Goal: Task Accomplishment & Management: Manage account settings

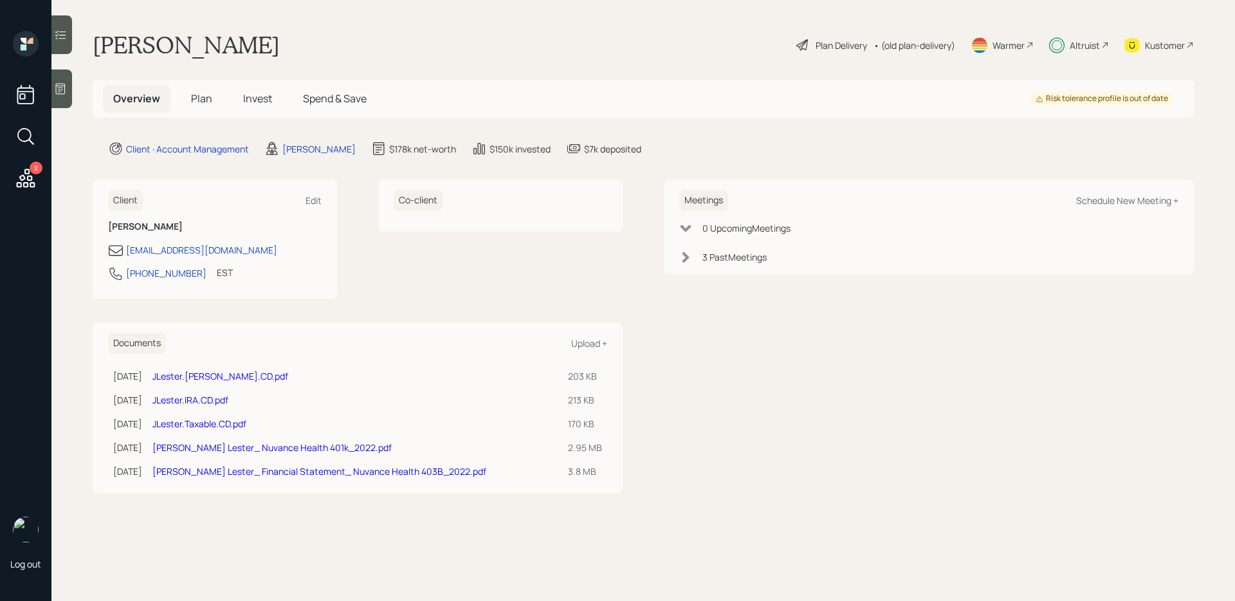
click at [819, 46] on div "Plan Delivery" at bounding box center [841, 46] width 51 height 14
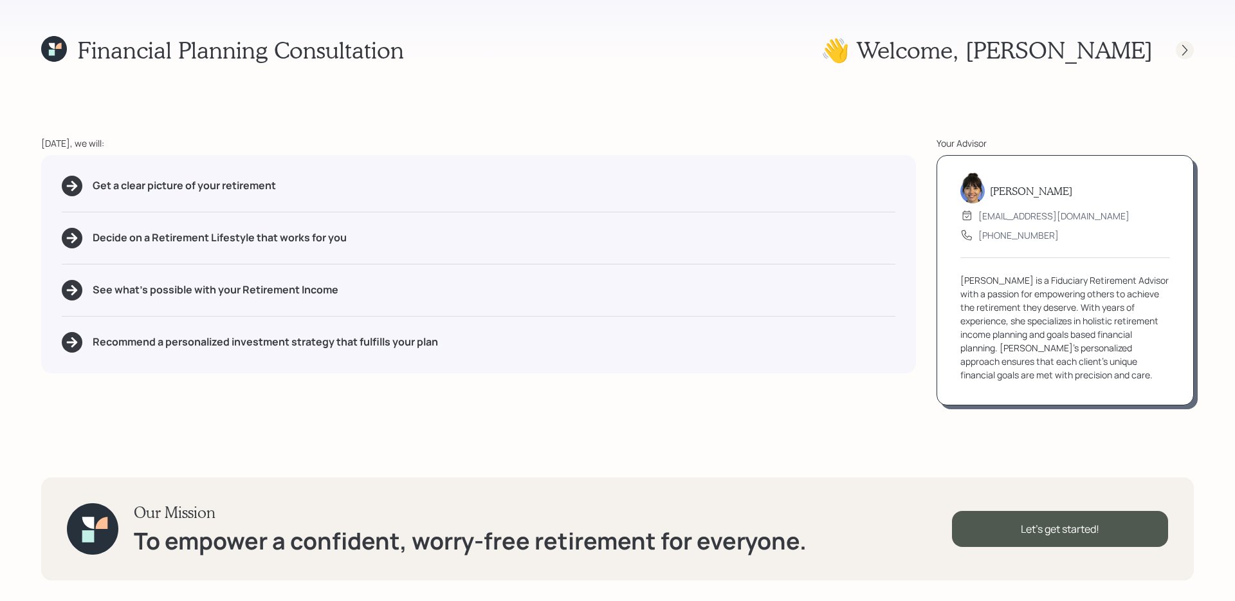
click at [1184, 44] on icon at bounding box center [1184, 50] width 13 height 13
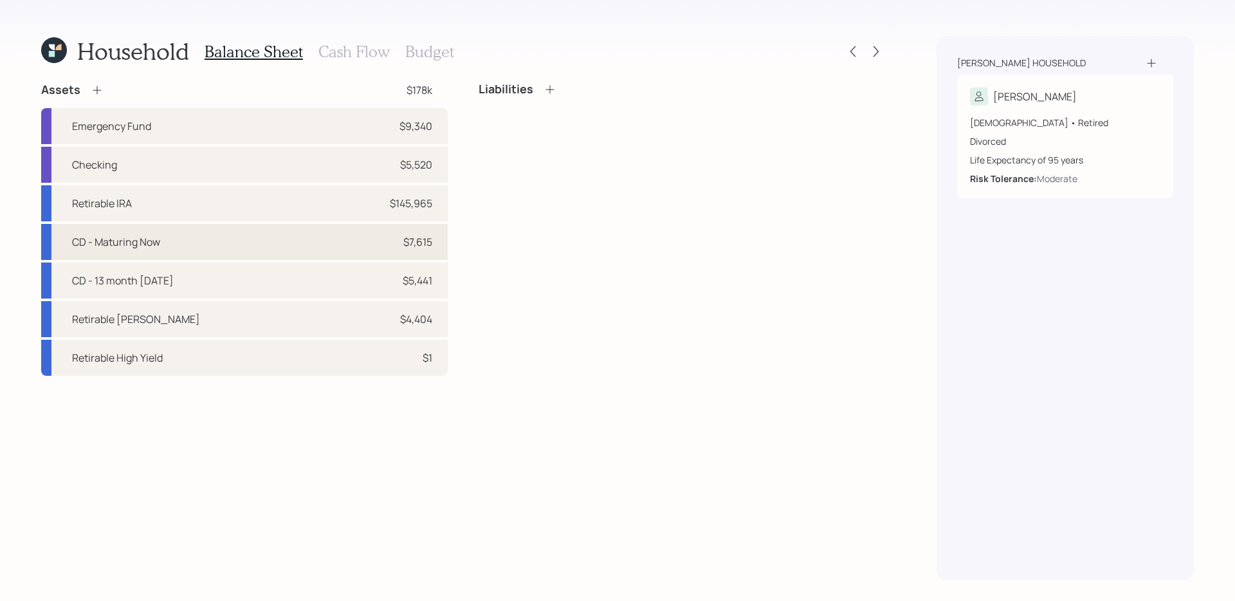
click at [127, 234] on div "CD - Maturing Now" at bounding box center [116, 241] width 88 height 15
select select "taxable"
select select "conservative"
click at [134, 268] on div "CD - 13 month [DATE] $5,441" at bounding box center [244, 280] width 406 height 36
select select "taxable"
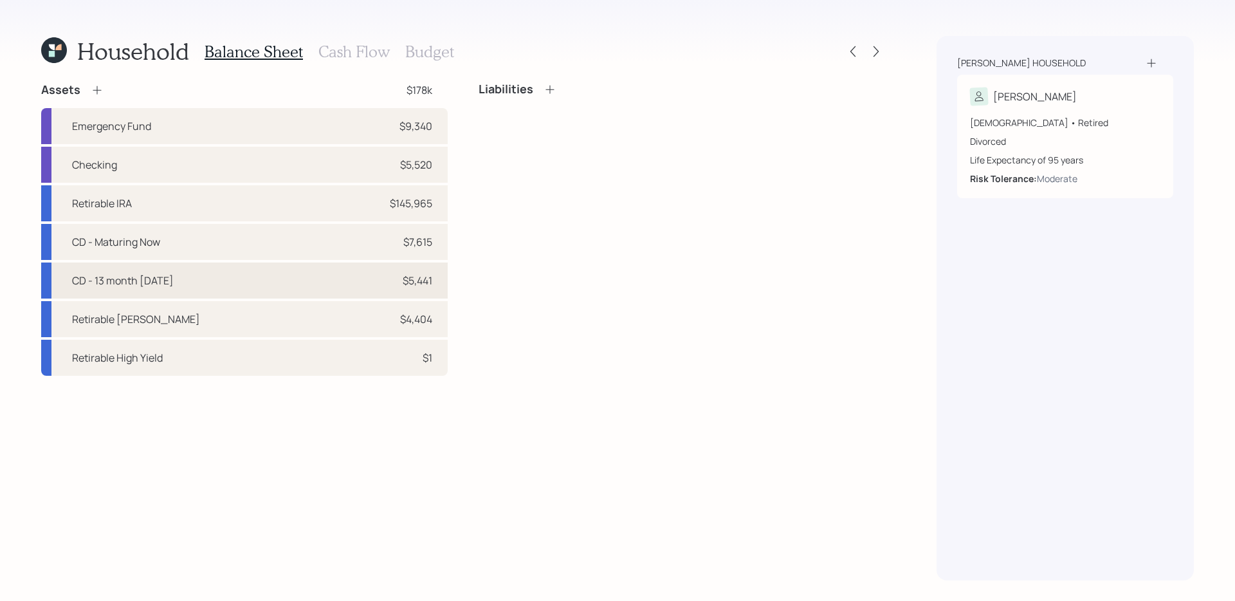
select select "conservative"
click at [55, 56] on icon at bounding box center [54, 50] width 26 height 26
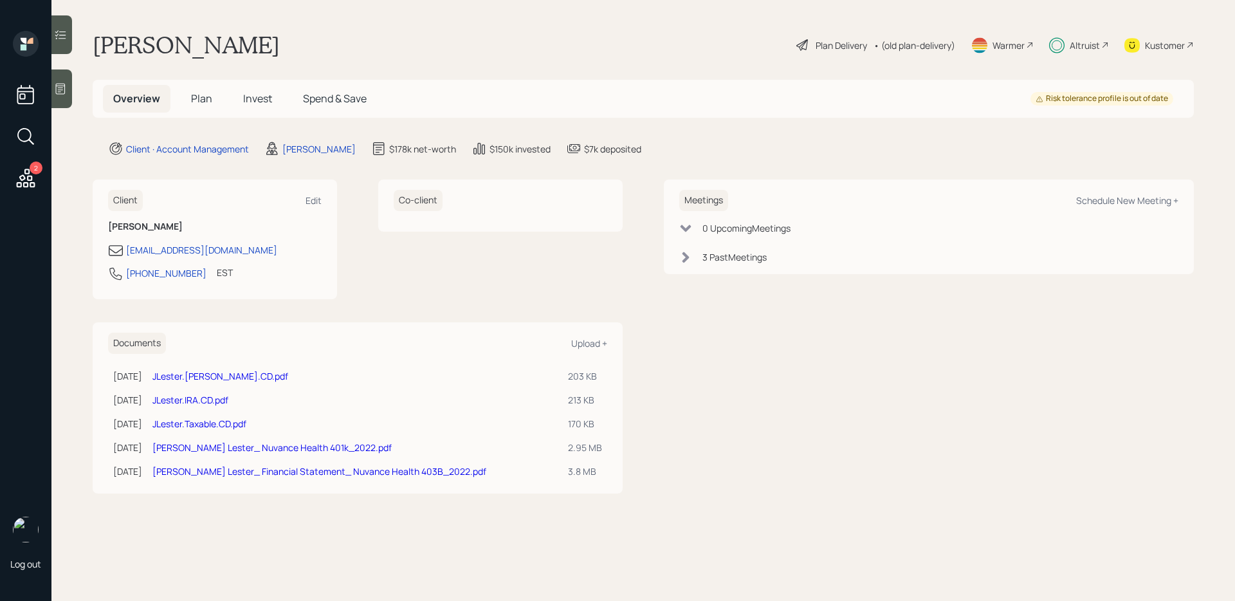
click at [263, 98] on span "Invest" at bounding box center [257, 98] width 29 height 14
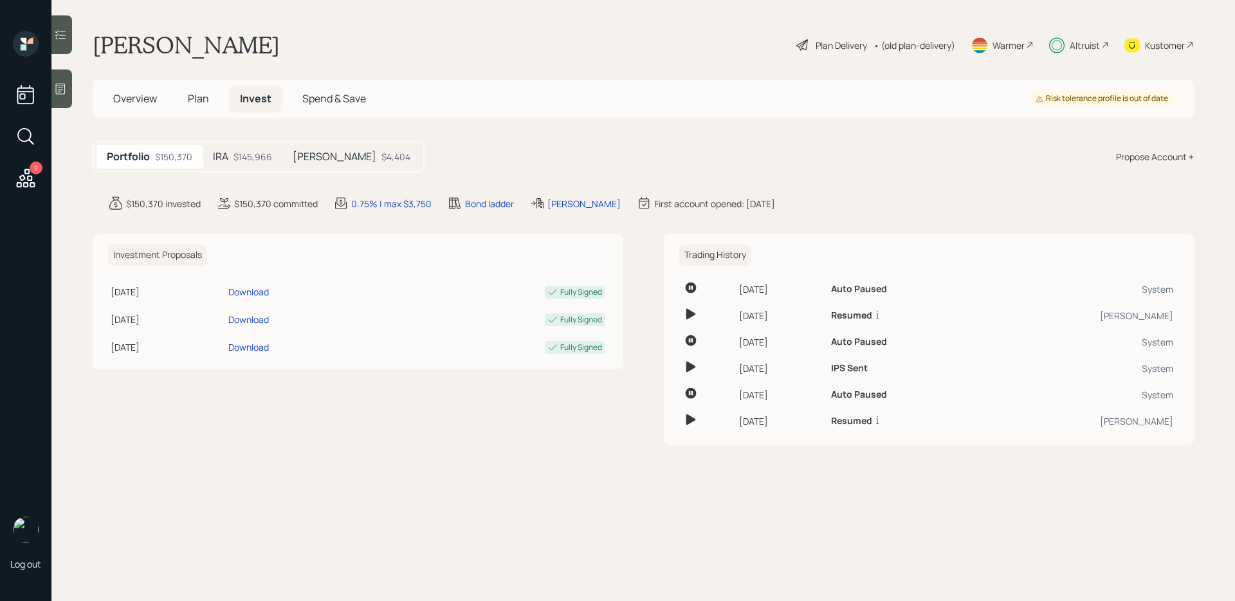
click at [316, 158] on h5 "[PERSON_NAME]" at bounding box center [335, 157] width 84 height 12
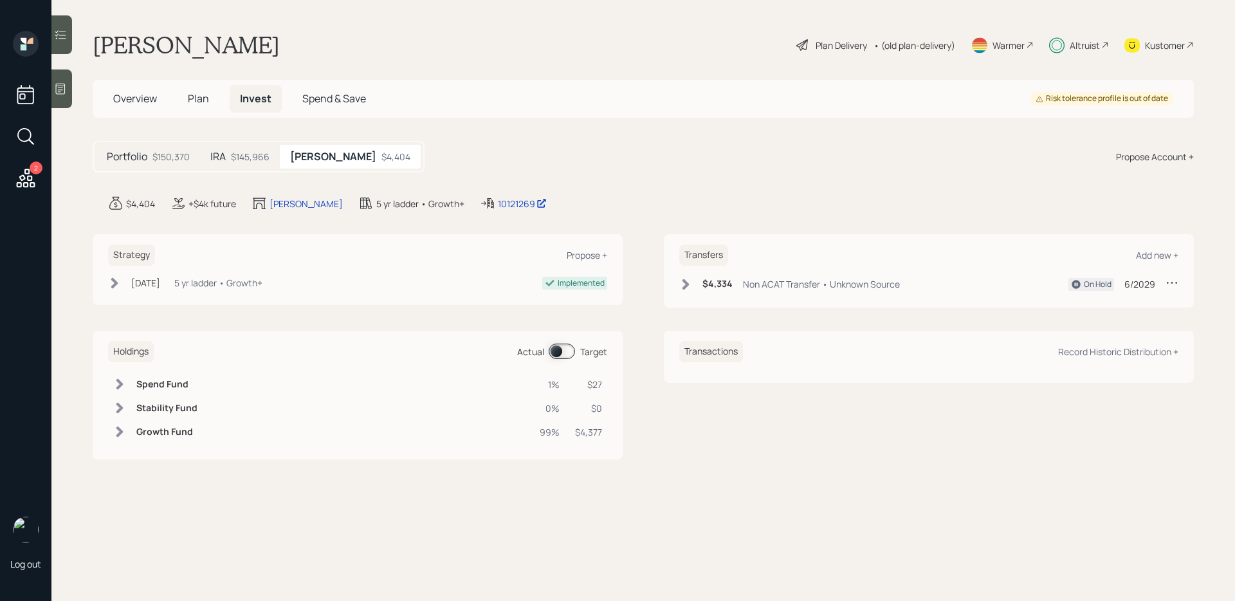
click at [562, 355] on span at bounding box center [562, 350] width 26 height 15
click at [562, 354] on span at bounding box center [562, 350] width 26 height 15
click at [684, 287] on icon at bounding box center [685, 284] width 7 height 11
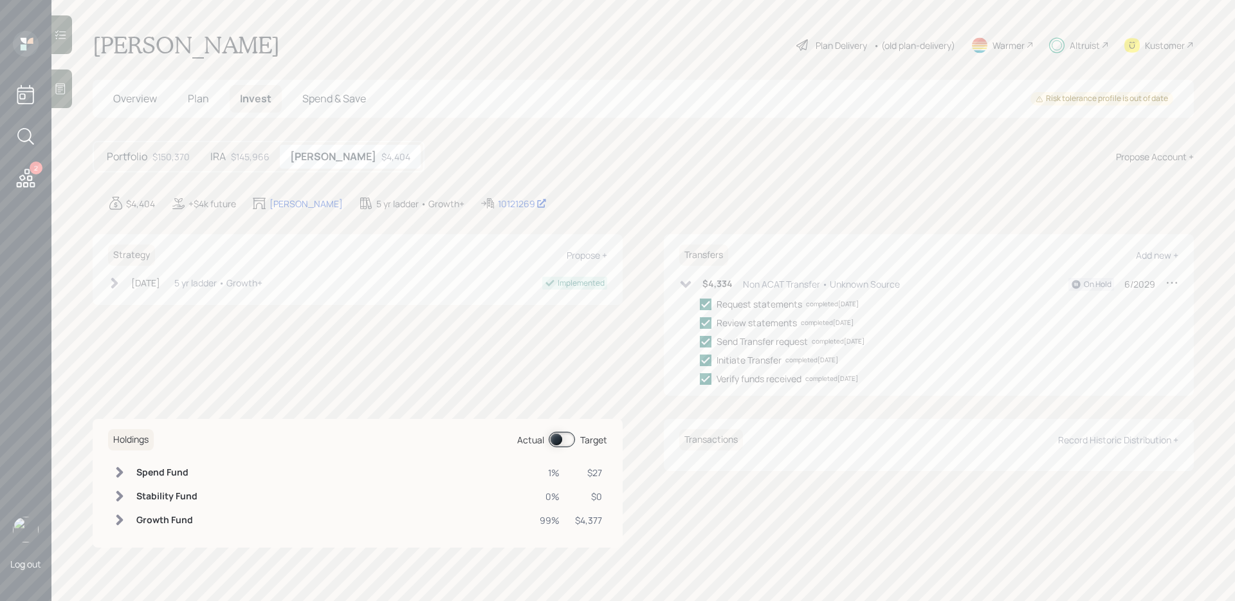
click at [691, 282] on icon at bounding box center [685, 284] width 13 height 13
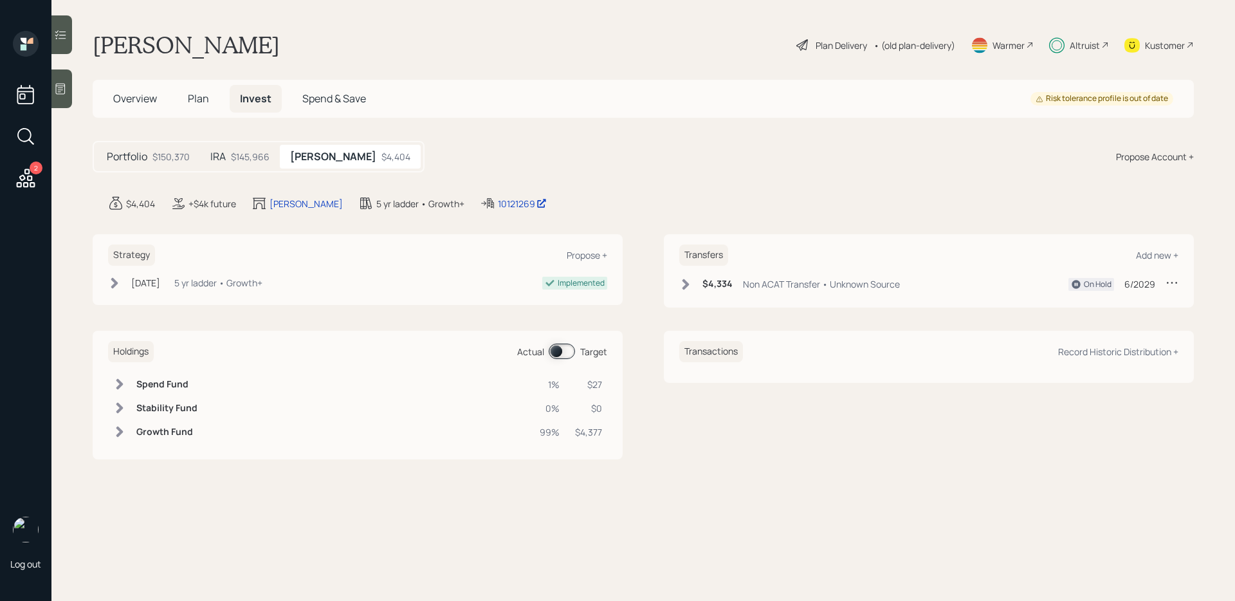
click at [691, 282] on icon at bounding box center [685, 284] width 13 height 13
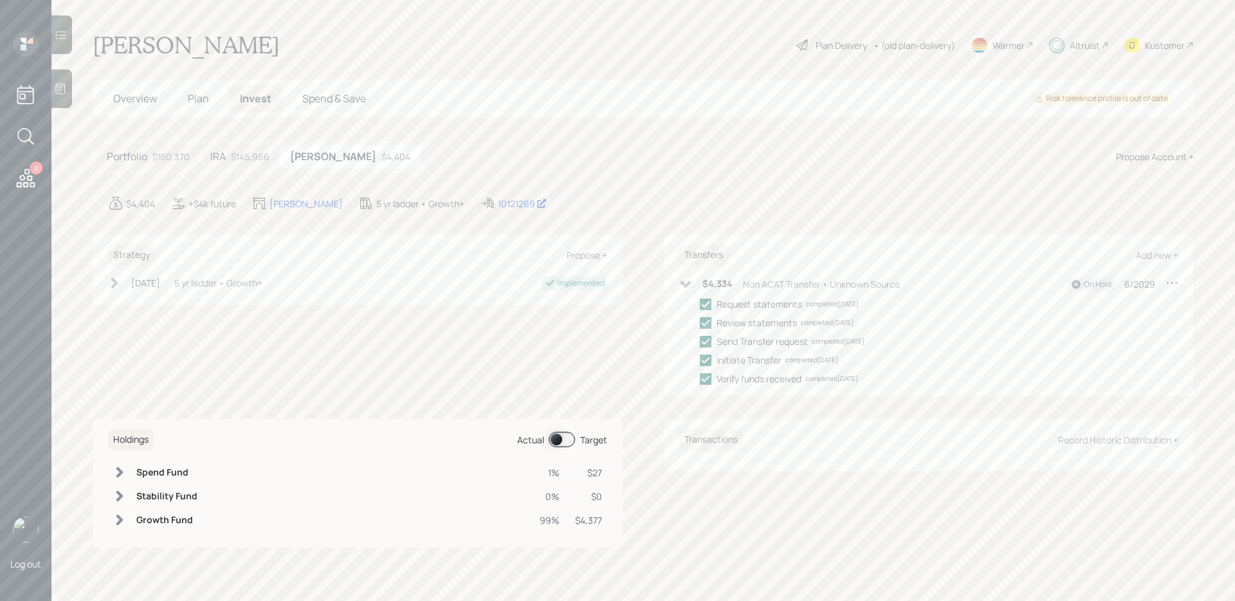
click at [691, 282] on icon at bounding box center [685, 284] width 13 height 13
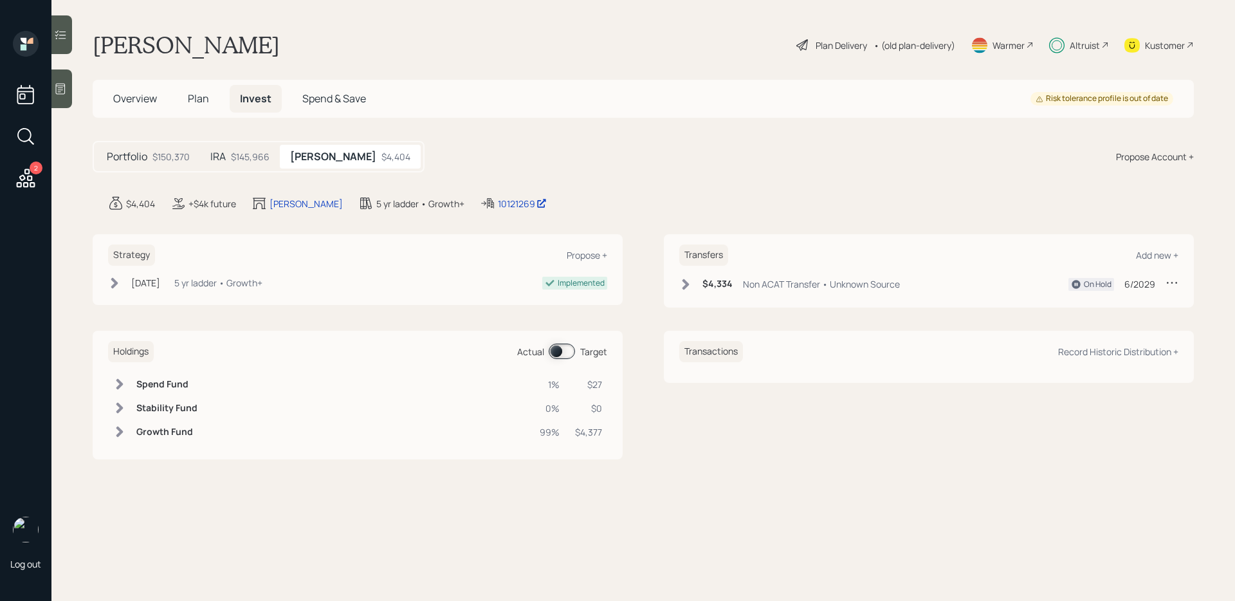
click at [1171, 285] on icon at bounding box center [1171, 282] width 13 height 13
click at [1124, 304] on div "Edit transfer" at bounding box center [1132, 307] width 93 height 12
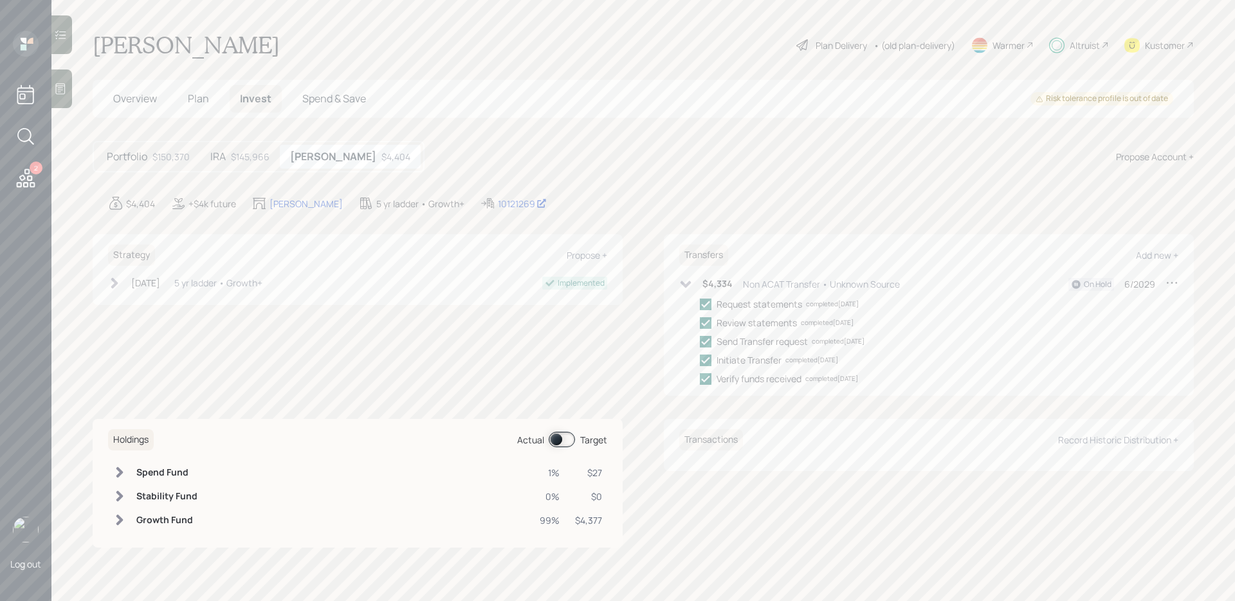
select select "non_acat_transfer"
select select "6"
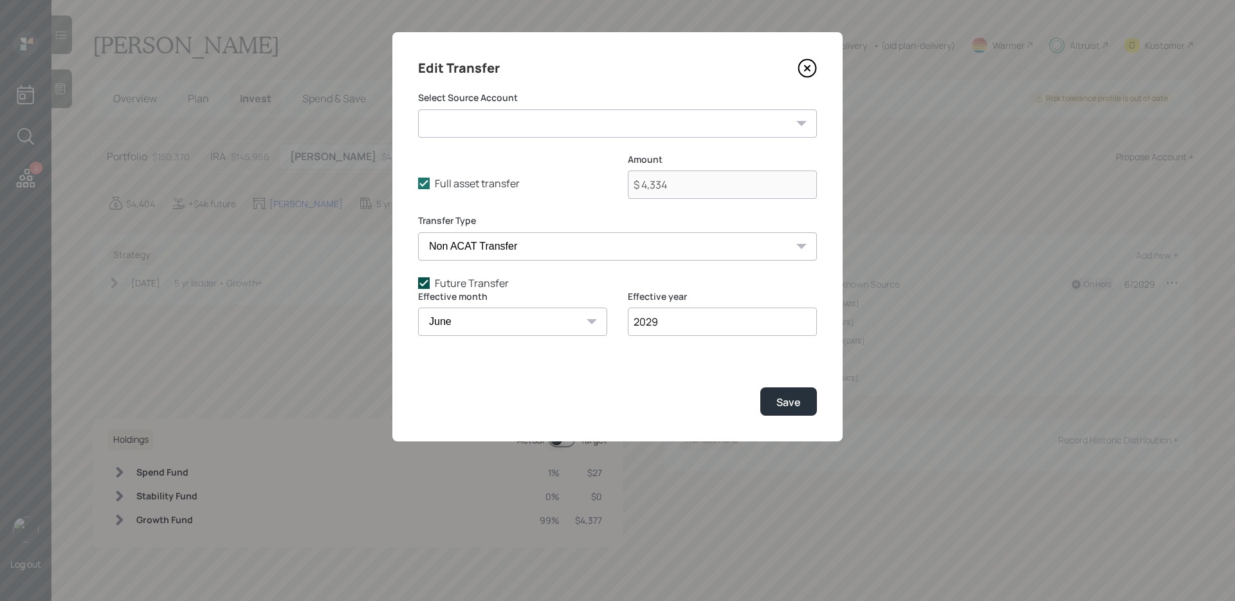
click at [441, 284] on label "Future Transfer" at bounding box center [617, 283] width 399 height 14
click at [418, 283] on input "Future Transfer" at bounding box center [417, 282] width 1 height 1
checkbox input "false"
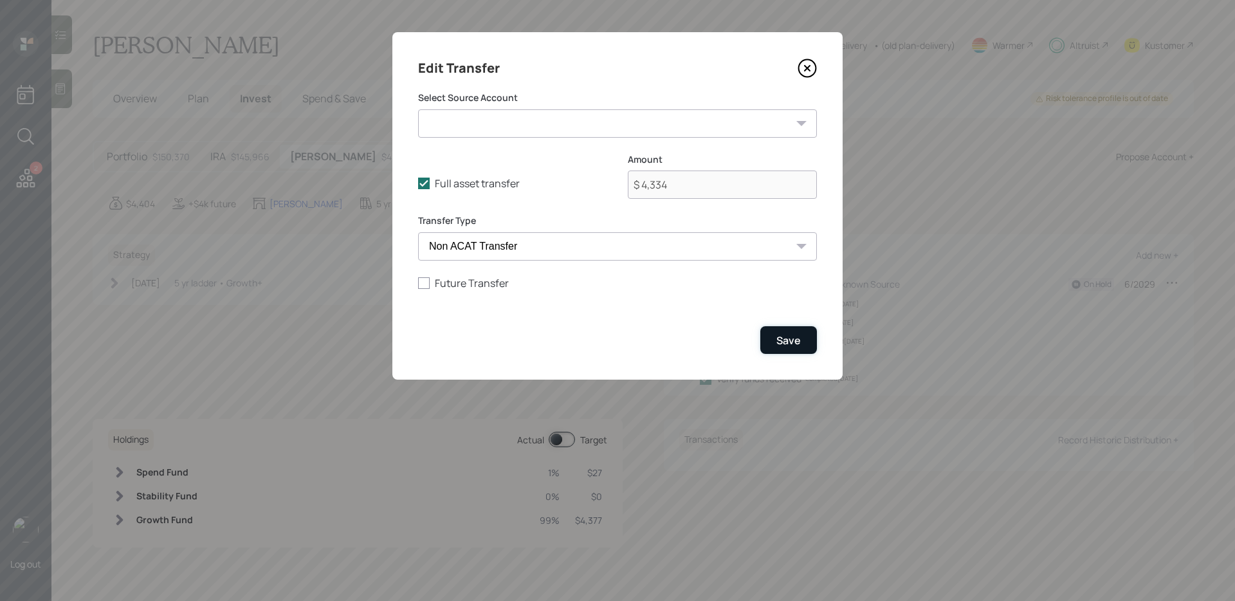
click at [804, 343] on button "Save" at bounding box center [788, 340] width 57 height 28
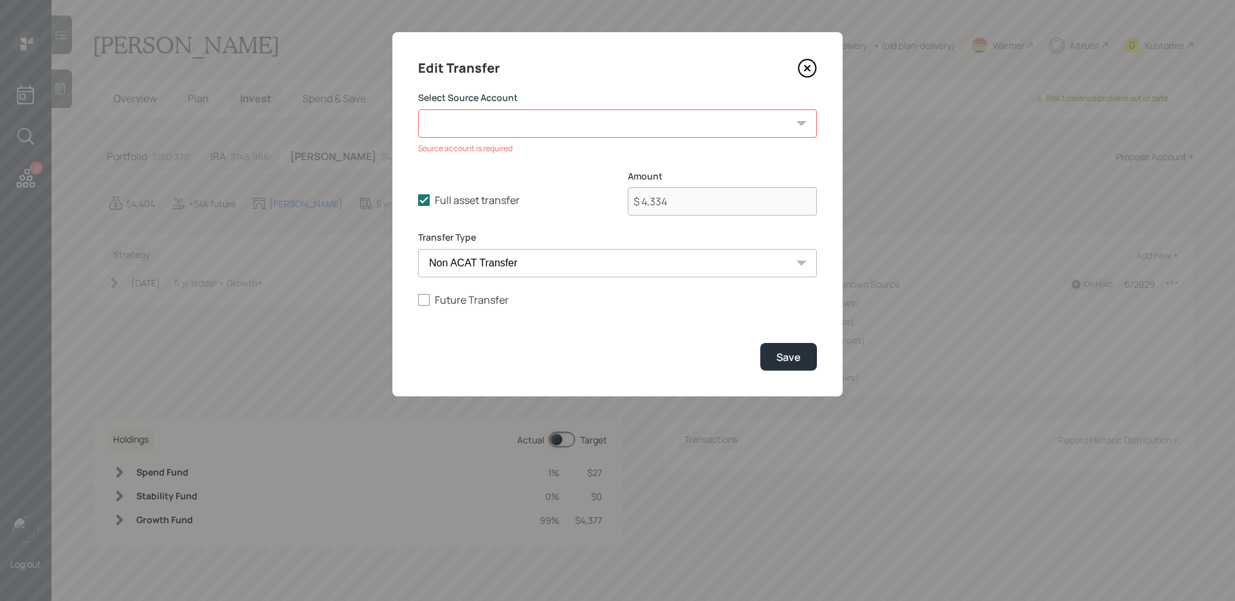
click at [576, 129] on select "Emergency Fund ($9,340 | Emergency Fund) CD - Maturing Now ($7,615 | Taxable In…" at bounding box center [617, 123] width 399 height 28
click at [805, 71] on icon at bounding box center [807, 68] width 19 height 19
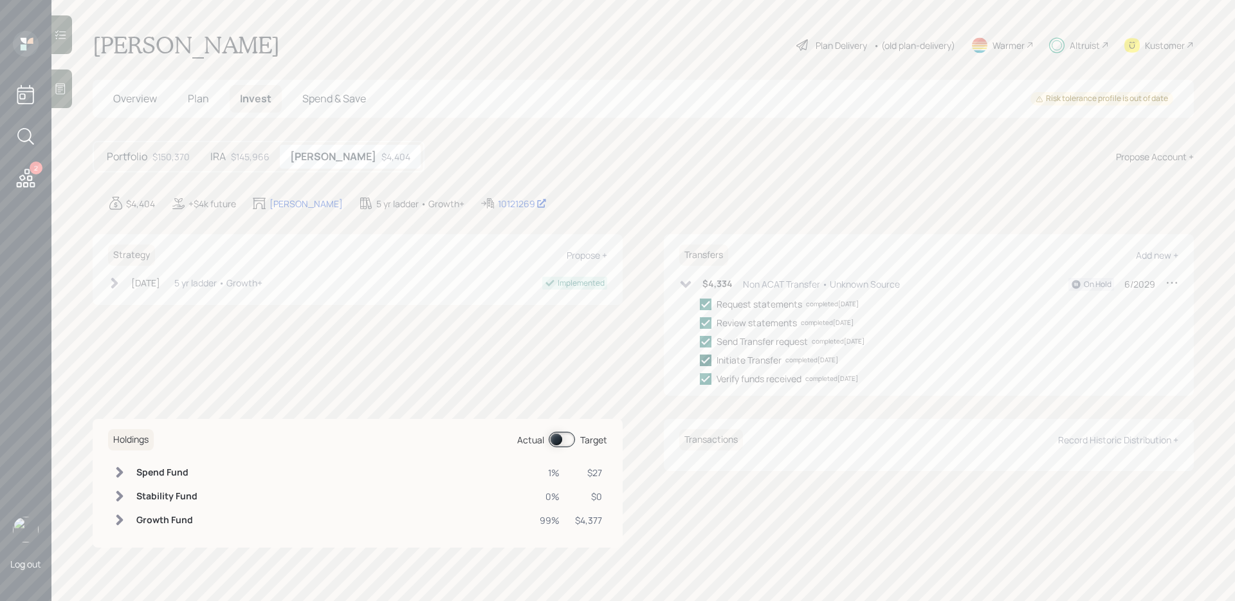
click at [705, 360] on polyline at bounding box center [706, 359] width 8 height 5
click at [700, 360] on input "checkbox" at bounding box center [699, 360] width 1 height 1
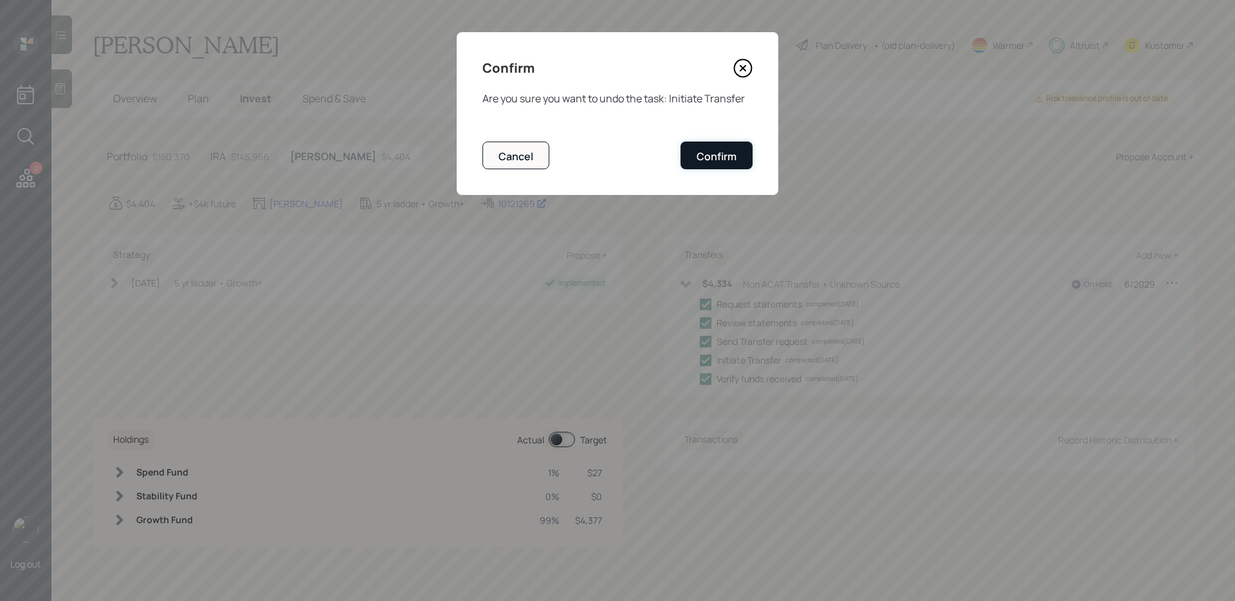
click at [706, 154] on div "Confirm" at bounding box center [717, 156] width 40 height 14
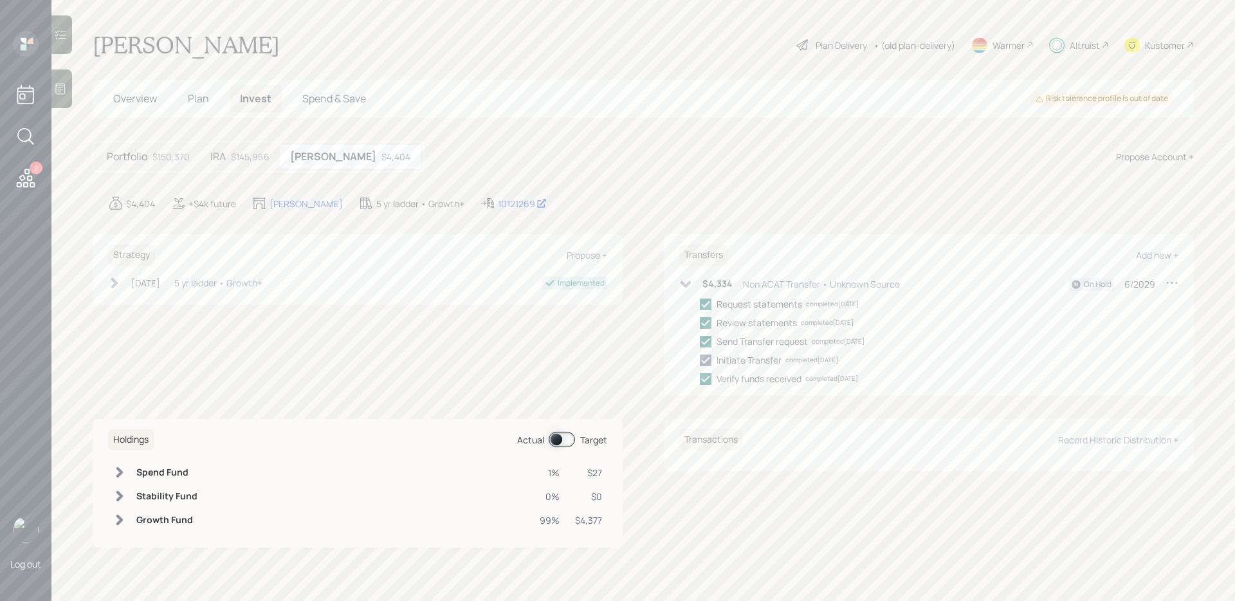
checkbox input "false"
click at [688, 284] on icon at bounding box center [685, 283] width 11 height 7
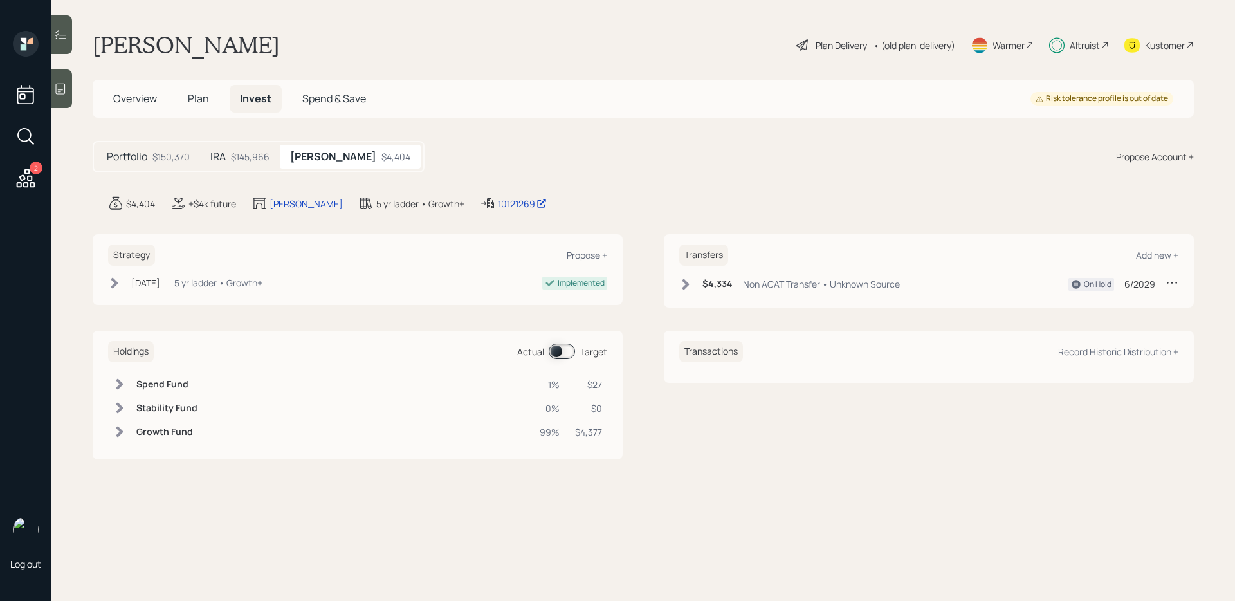
click at [683, 284] on icon at bounding box center [685, 284] width 13 height 13
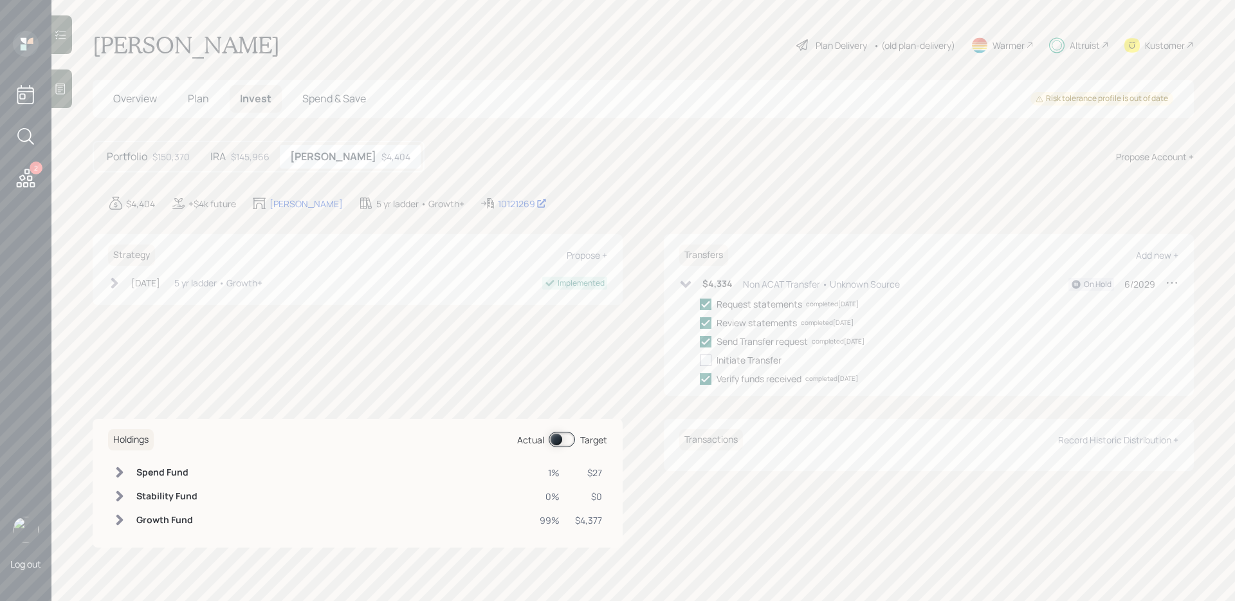
click at [1170, 283] on icon at bounding box center [1171, 282] width 13 height 13
click at [1097, 304] on div "Edit transfer" at bounding box center [1132, 307] width 93 height 12
select select "non_acat_transfer"
select select "6"
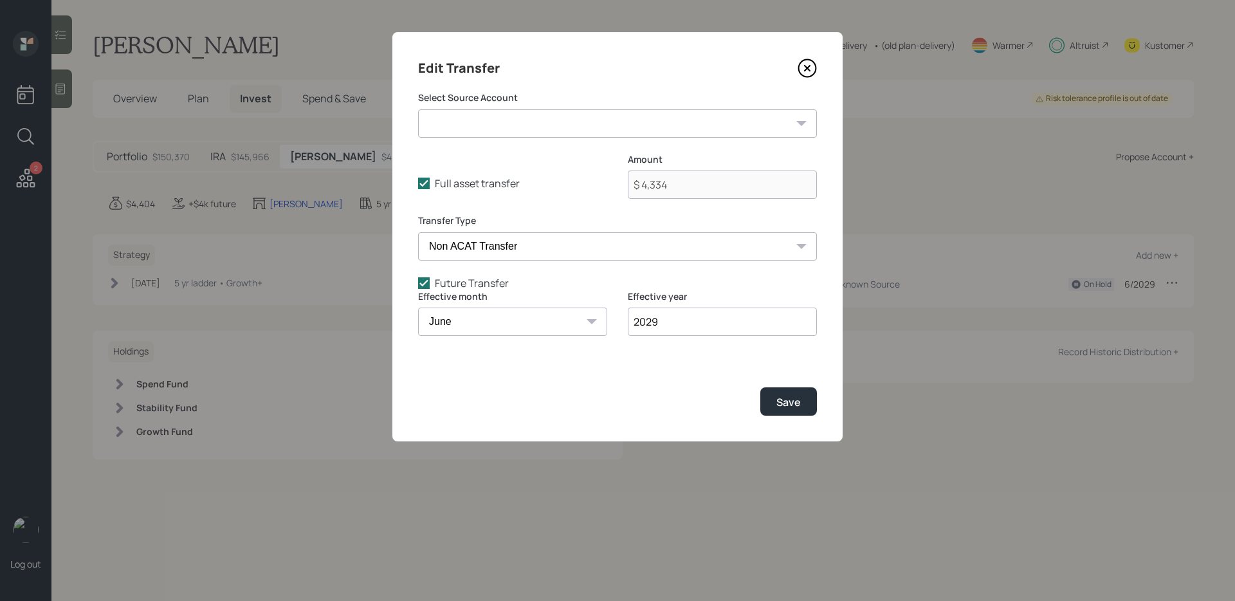
click at [556, 131] on select "Emergency Fund ($9,340 | Emergency Fund) CD - Maturing Now ($7,615 | Taxable In…" at bounding box center [617, 123] width 399 height 28
select select "5c6b02ac-3021-4ae9-918d-510d1a1f9b77"
type input "$ 1"
click at [451, 286] on label "Future Transfer" at bounding box center [617, 283] width 399 height 14
click at [418, 283] on input "Future Transfer" at bounding box center [417, 282] width 1 height 1
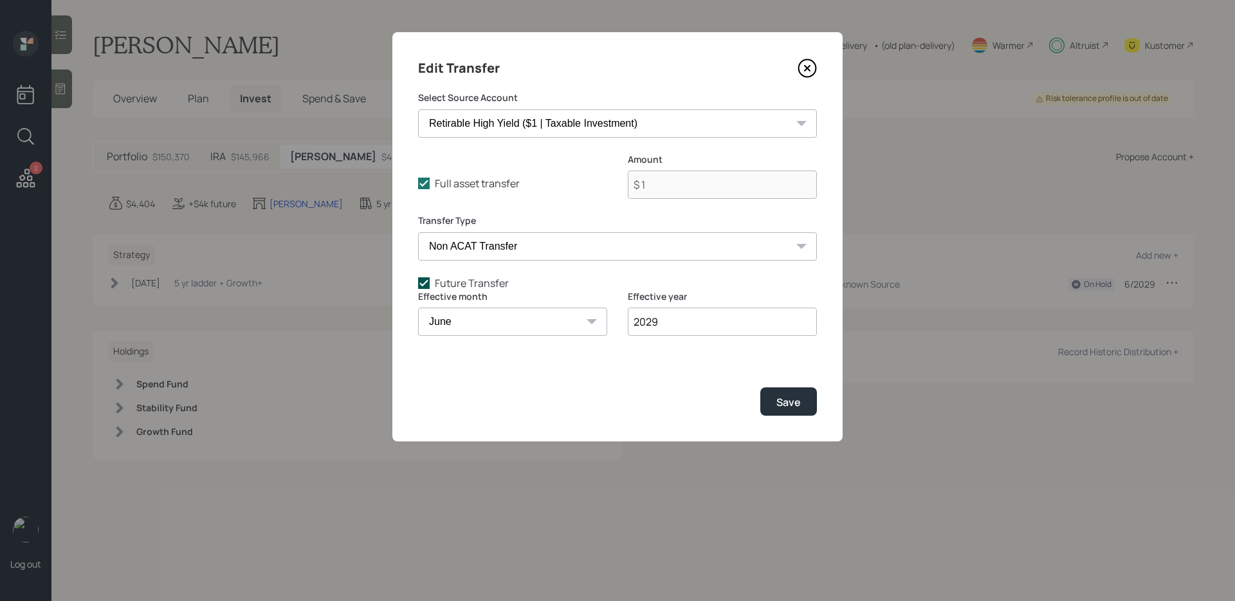
checkbox input "false"
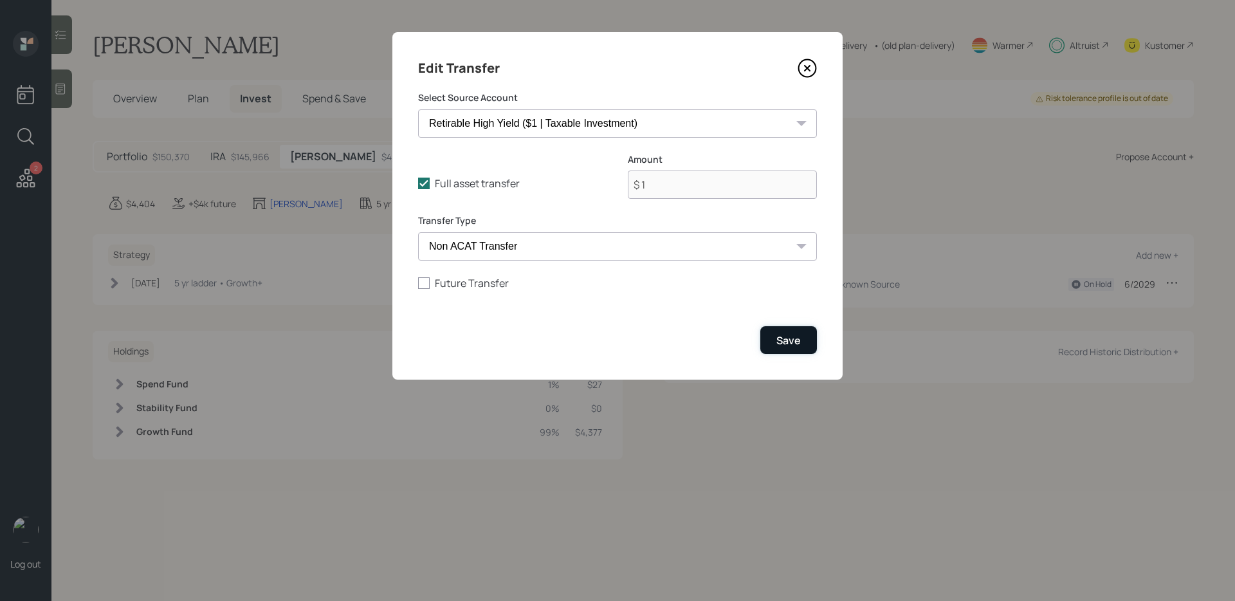
click at [795, 336] on div "Save" at bounding box center [788, 340] width 24 height 14
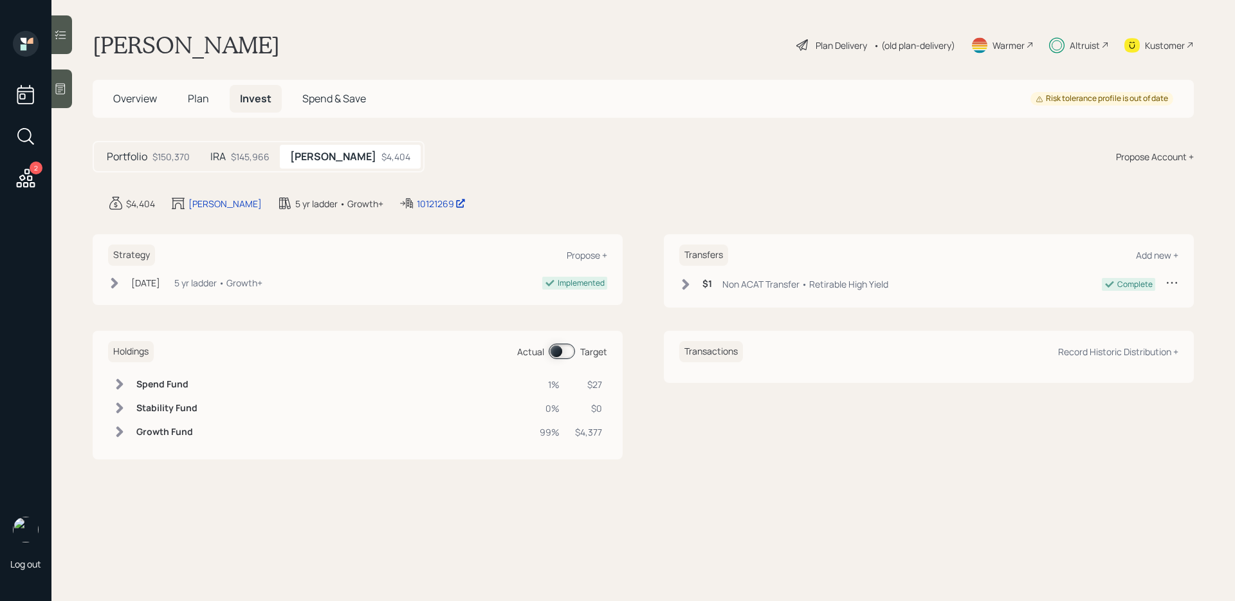
click at [692, 288] on div "$1 Non ACAT Transfer • Retirable High Yield" at bounding box center [783, 284] width 209 height 16
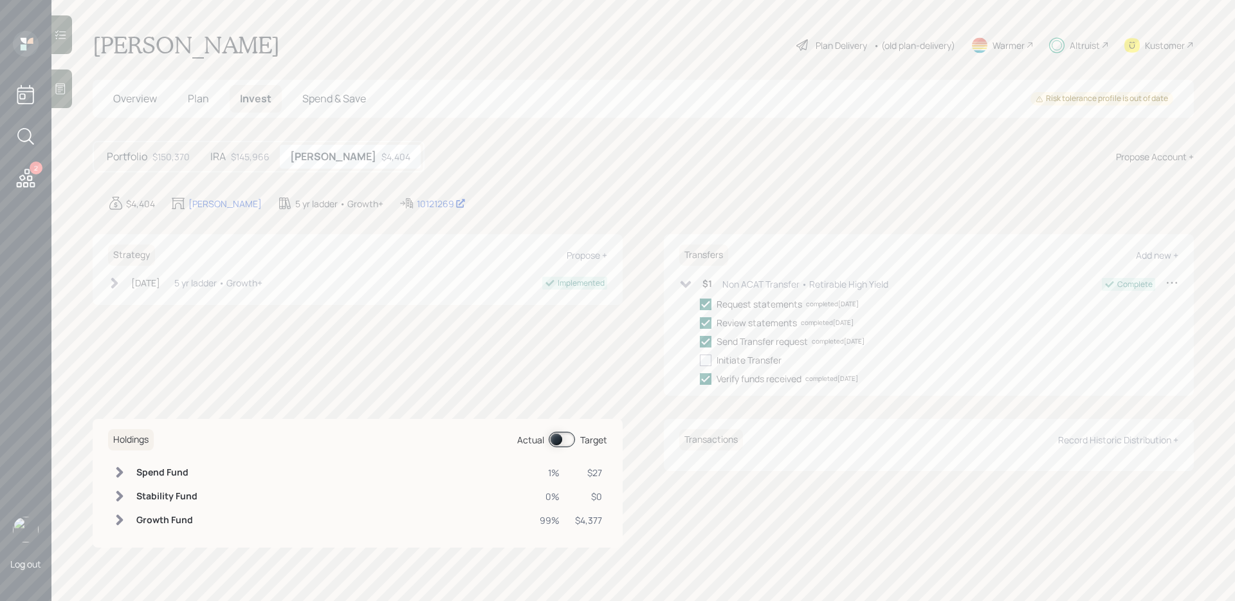
click at [686, 282] on icon at bounding box center [685, 284] width 13 height 13
